Goal: Information Seeking & Learning: Learn about a topic

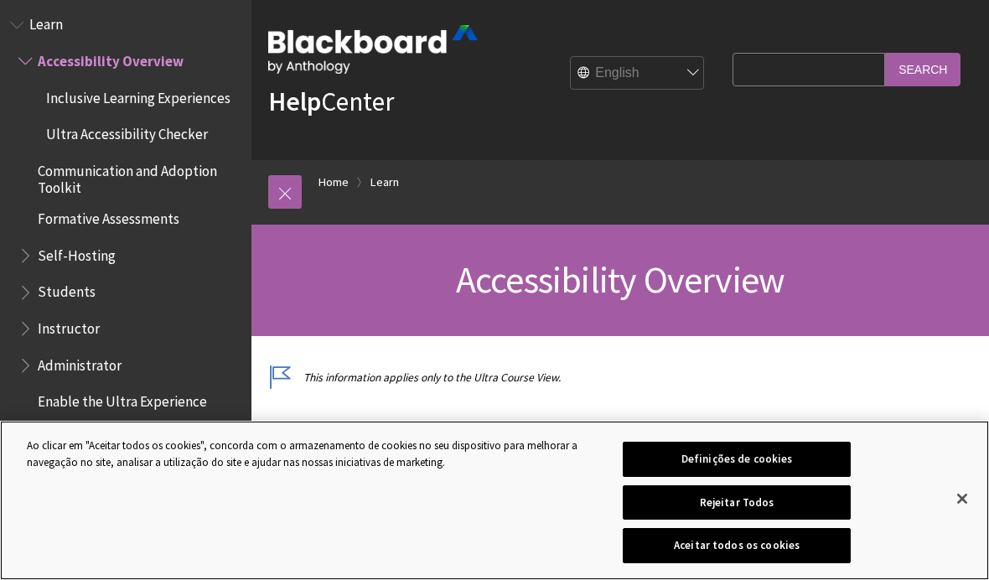
click at [793, 563] on button "Aceitar todos os cookies" at bounding box center [736, 545] width 227 height 35
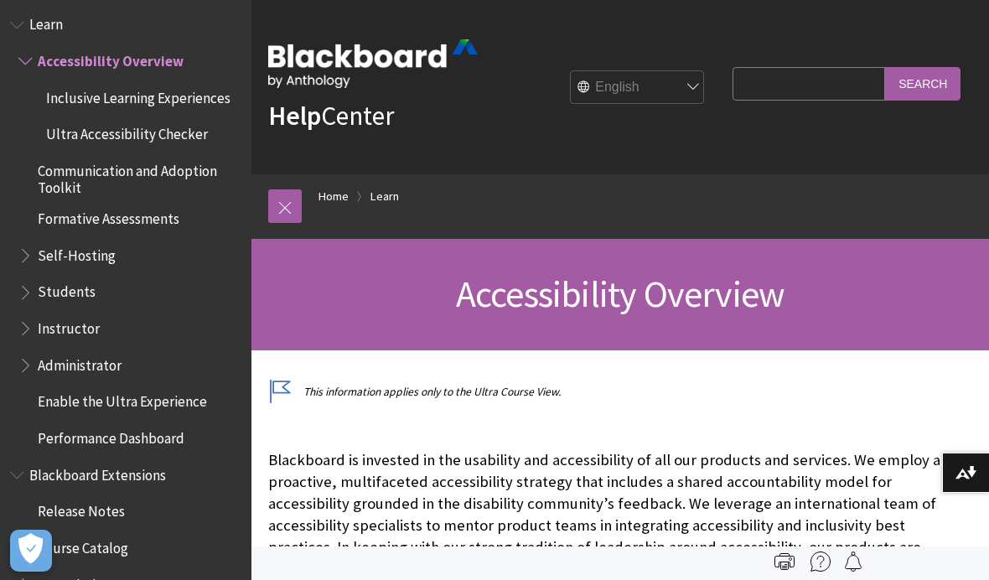
click at [705, 99] on select "English عربية Català Cymraeg Deutsch Español Suomi Français עברית Italiano 日本語 …" at bounding box center [638, 88] width 134 height 34
select select "/pt-br/Learn/Accessibility_Overview"
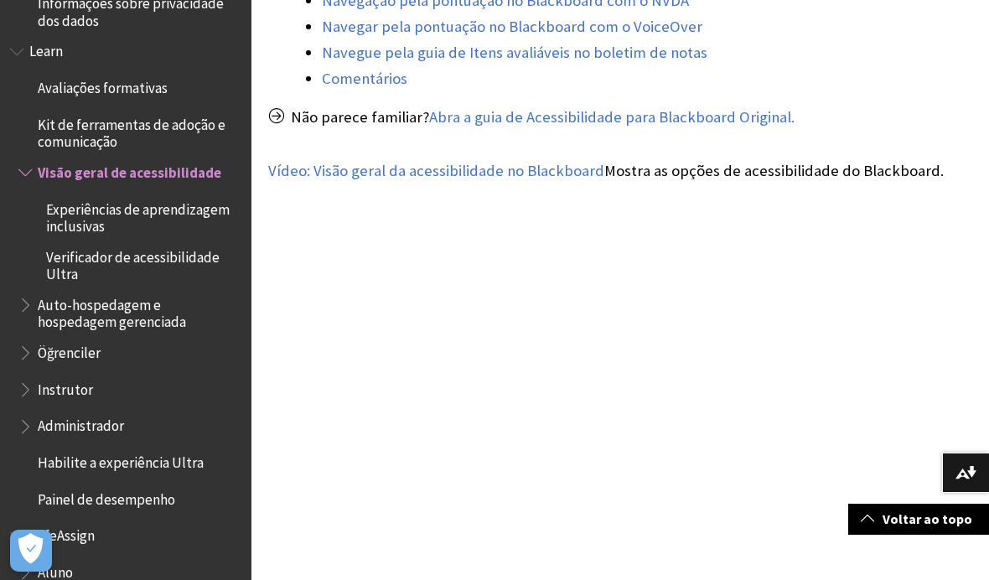
scroll to position [885, 0]
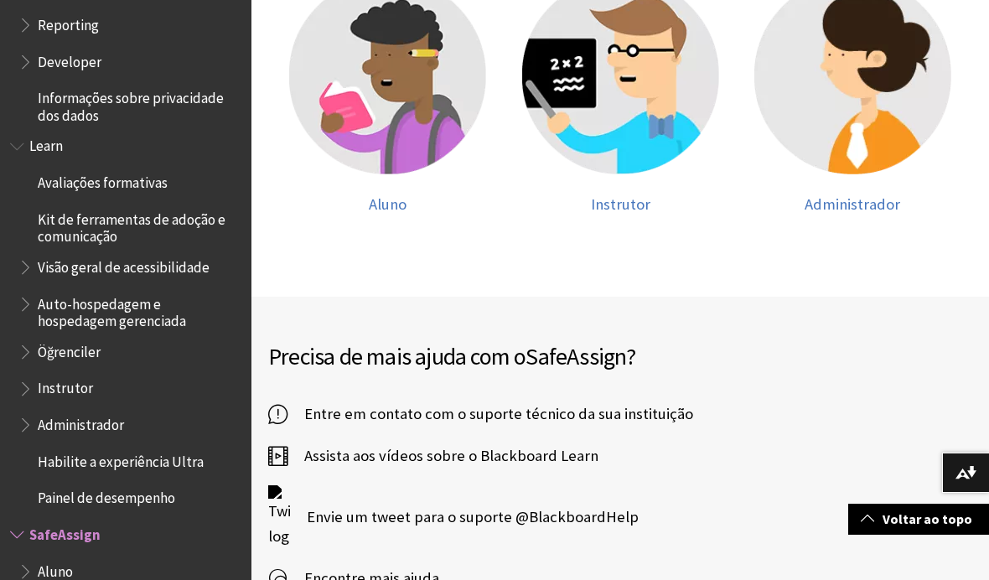
scroll to position [427, 0]
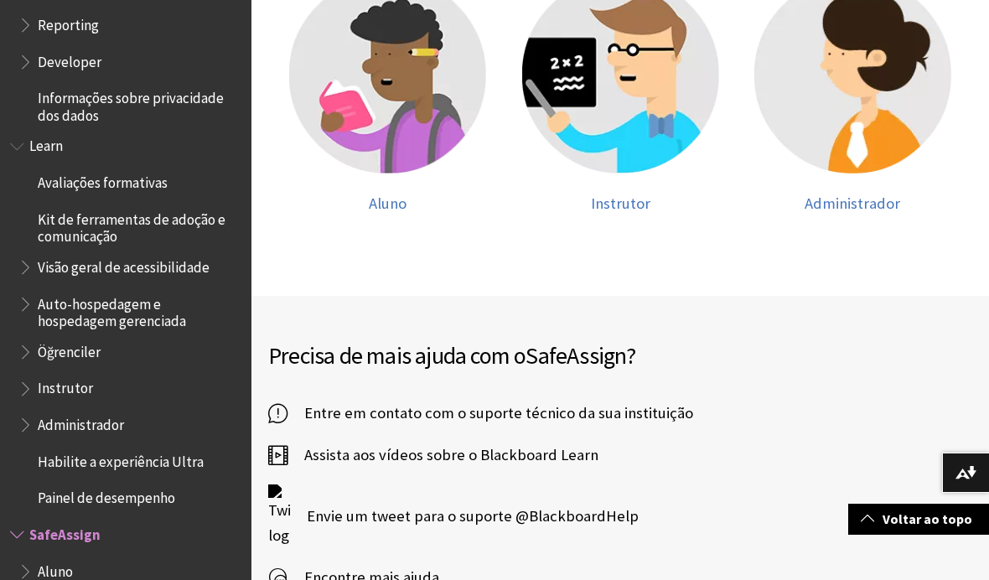
click at [625, 421] on span "Entre em contato com o suporte técnico da sua instituição" at bounding box center [490, 413] width 406 height 25
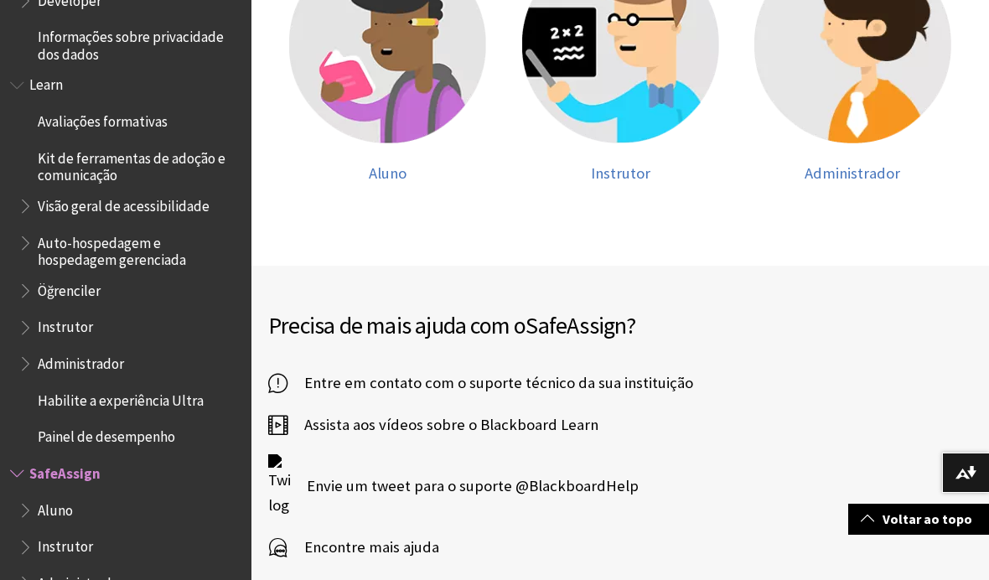
scroll to position [1224, 0]
click at [58, 497] on span "Aluno" at bounding box center [55, 508] width 35 height 23
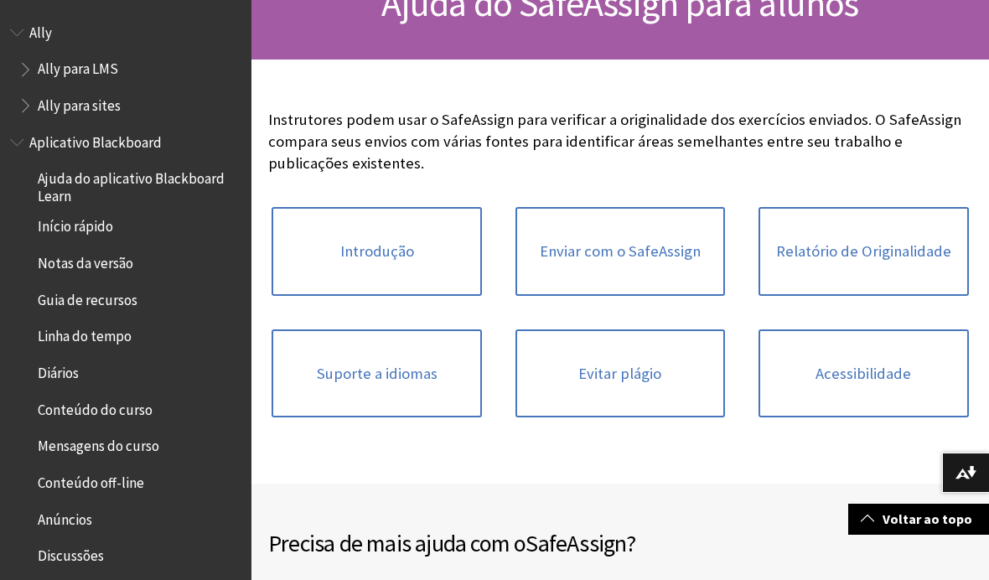
click at [127, 185] on span "Ajuda do aplicativo Blackboard Learn" at bounding box center [139, 184] width 202 height 39
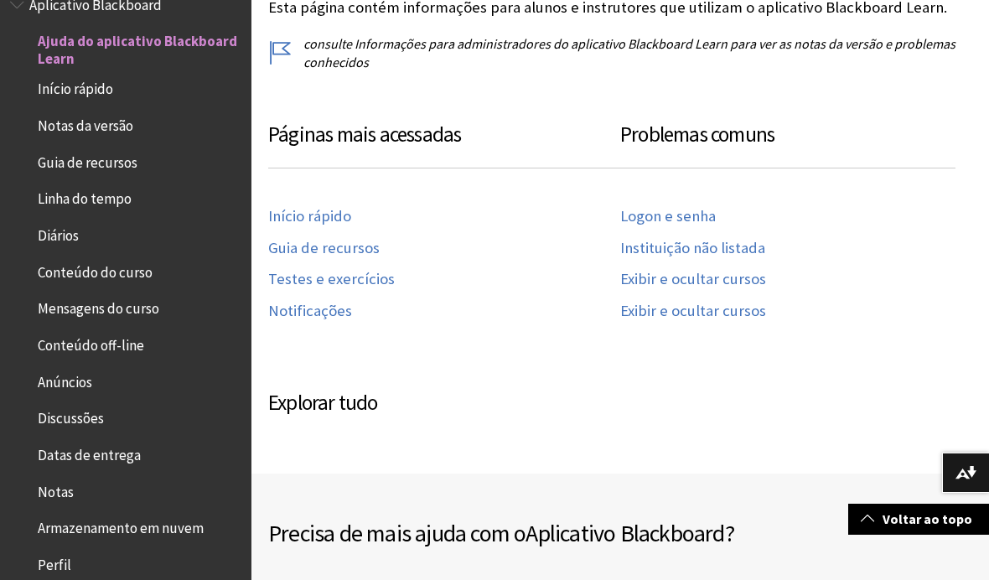
scroll to position [715, 0]
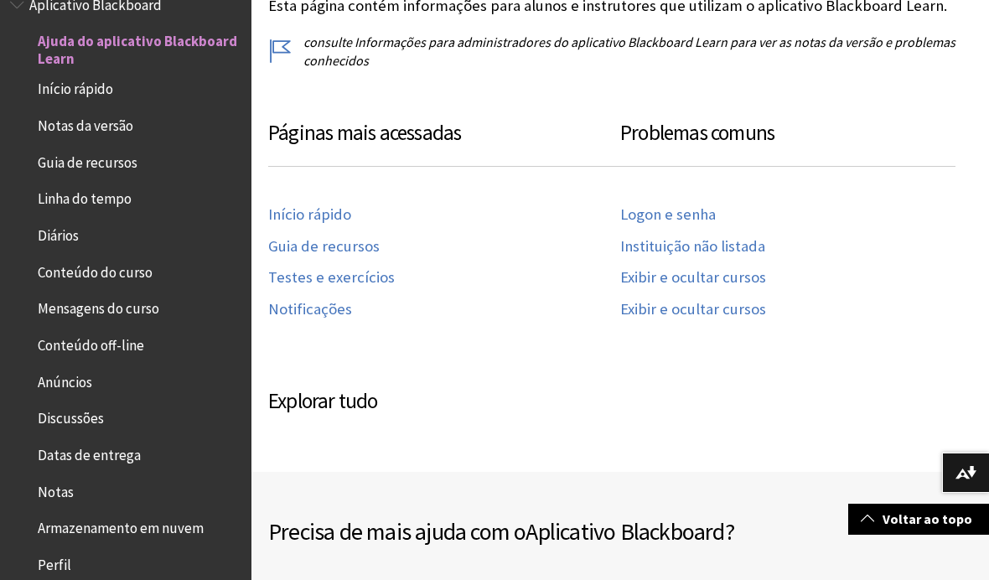
click at [695, 214] on link "Logon e senha" at bounding box center [668, 214] width 96 height 19
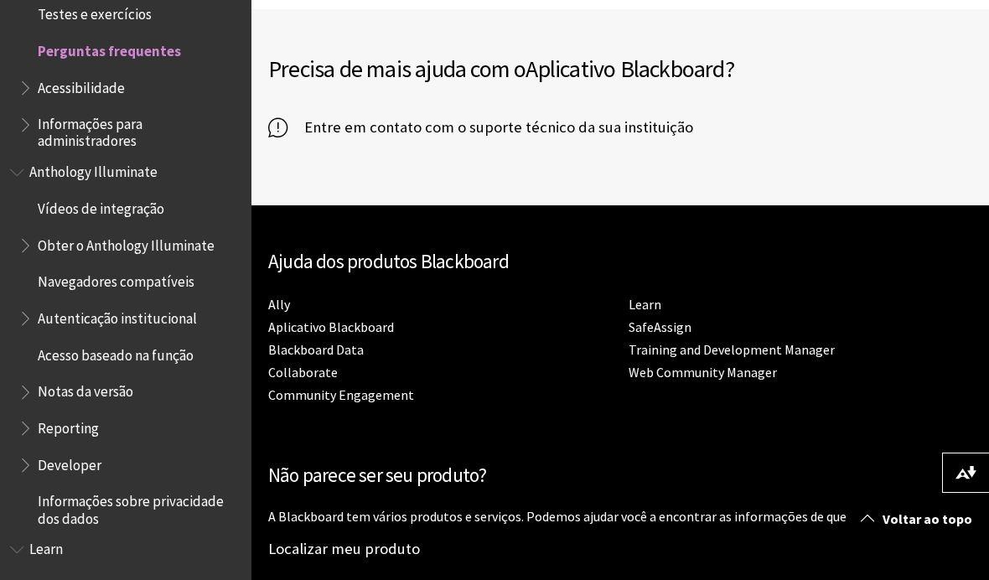
scroll to position [2689, 0]
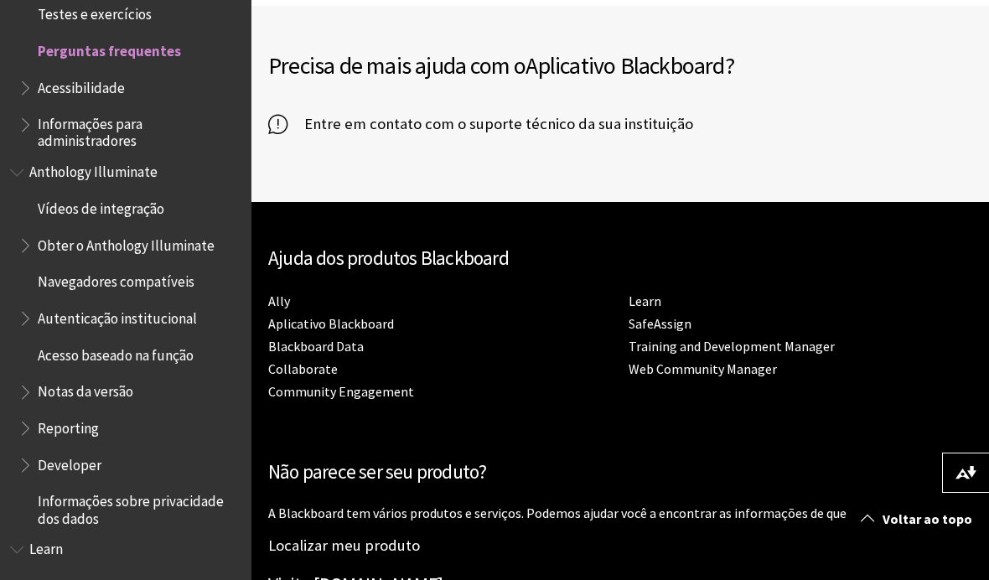
click at [638, 137] on span "Entre em contato com o suporte técnico da sua instituição" at bounding box center [490, 123] width 406 height 25
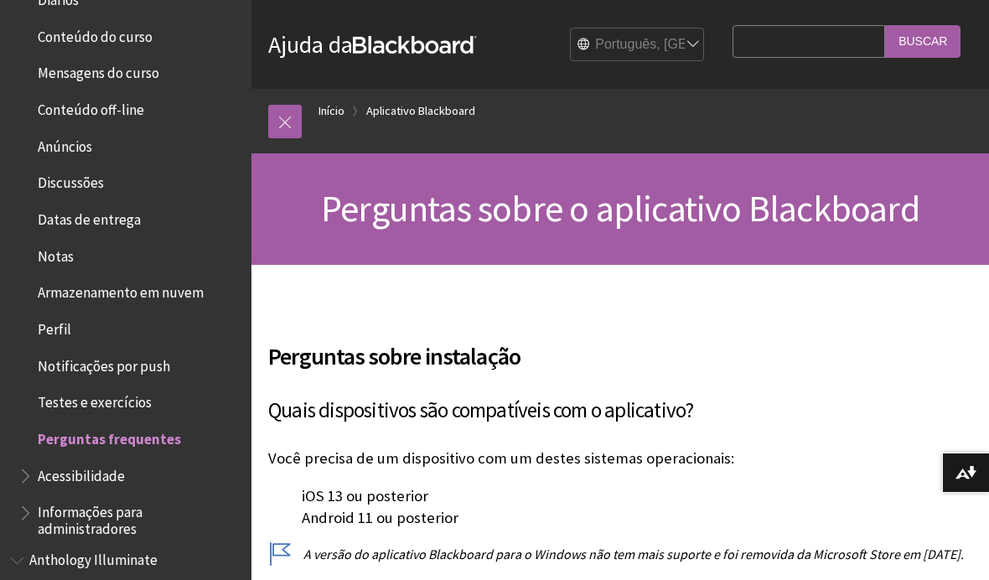
scroll to position [372, 0]
click at [142, 328] on span "Perfil" at bounding box center [129, 330] width 223 height 28
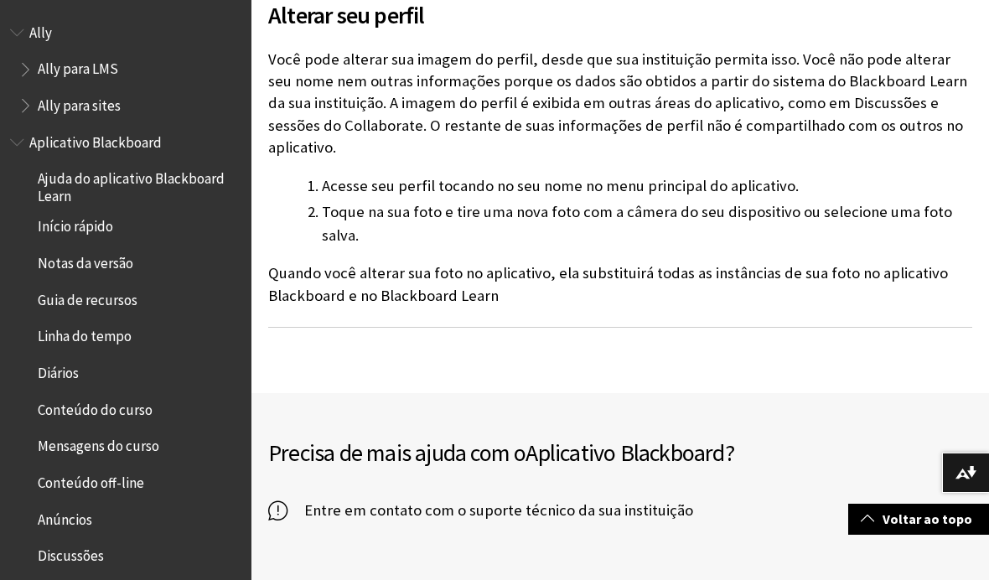
click at [95, 225] on span "Início rápido" at bounding box center [75, 224] width 75 height 23
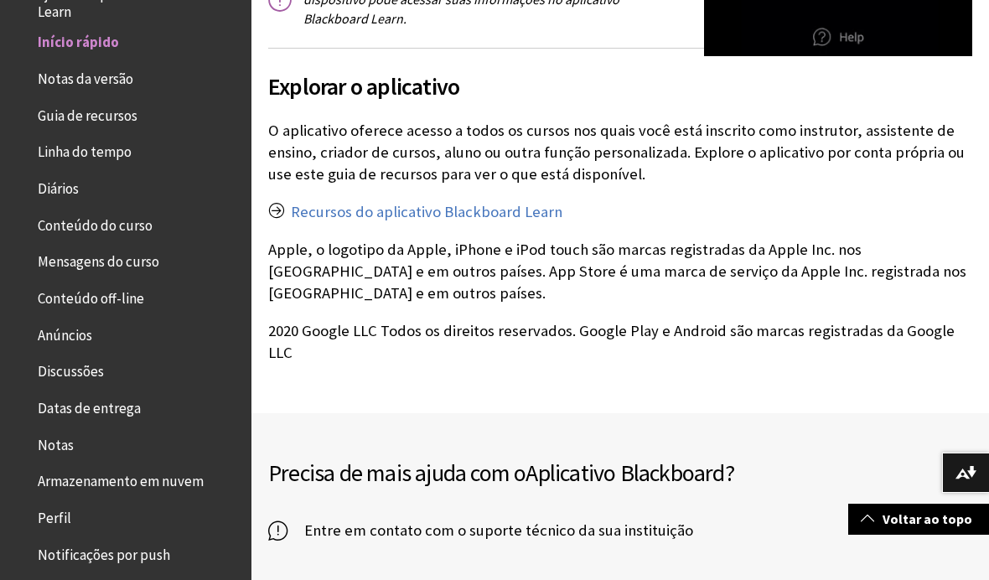
scroll to position [3000, 0]
